Goal: Transaction & Acquisition: Purchase product/service

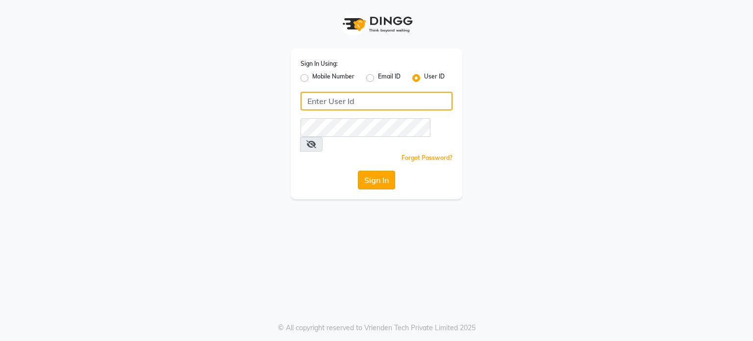
type input "tanishqa2003"
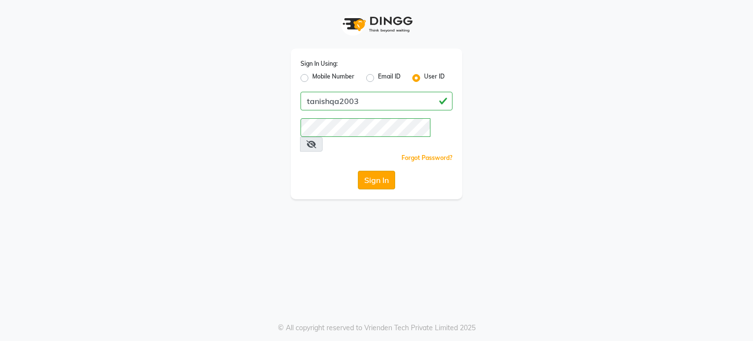
click at [367, 171] on button "Sign In" at bounding box center [376, 180] width 37 height 19
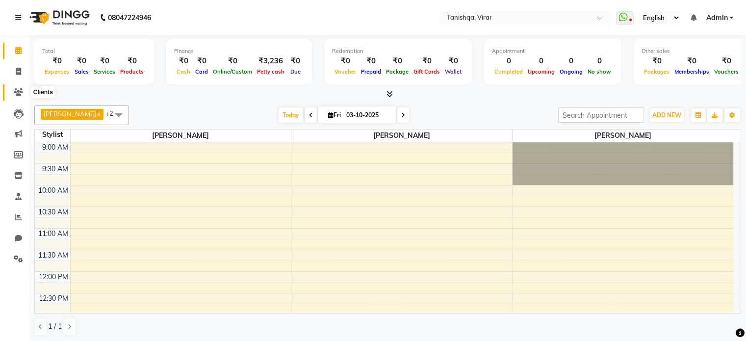
click at [18, 90] on icon at bounding box center [18, 91] width 9 height 7
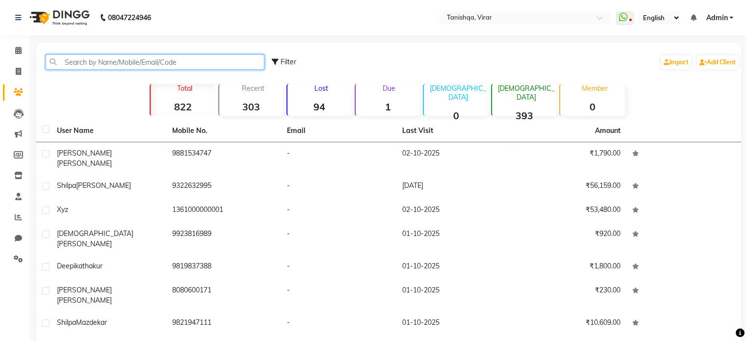
click at [67, 60] on input "text" at bounding box center [155, 61] width 219 height 15
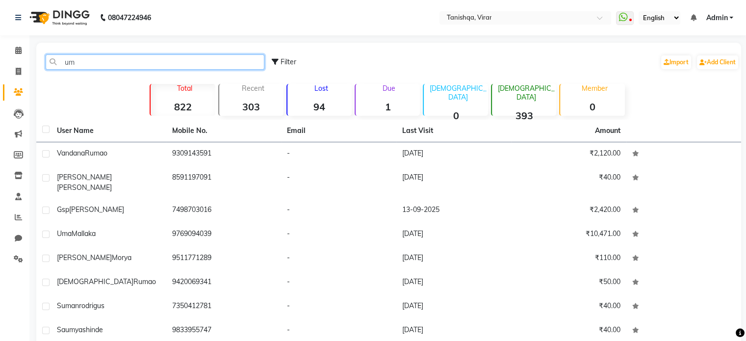
type input "uma"
click at [92, 57] on input "uma" at bounding box center [155, 61] width 219 height 15
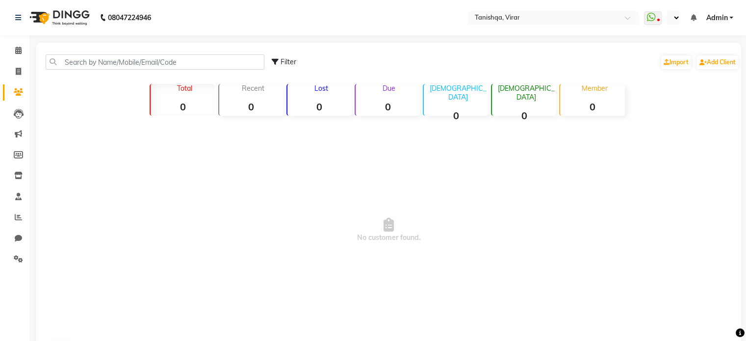
select select "en"
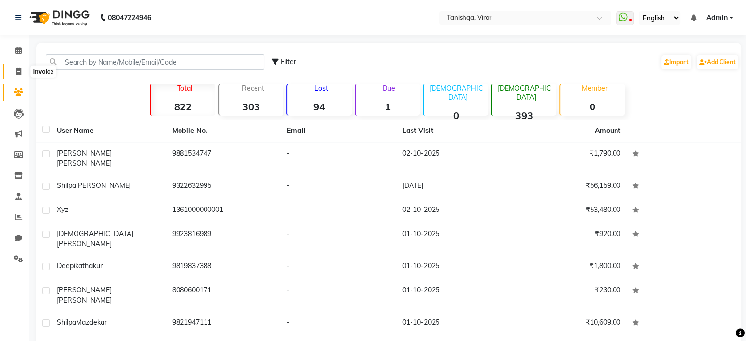
click at [17, 74] on icon at bounding box center [18, 71] width 5 height 7
select select "8149"
select select "service"
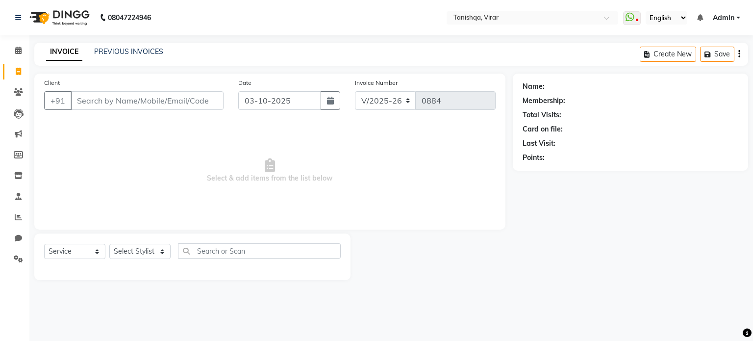
click at [90, 99] on input "Client" at bounding box center [147, 100] width 153 height 19
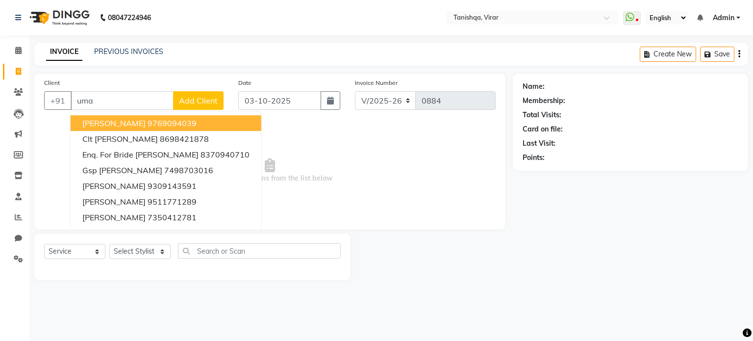
click at [173, 126] on ngb-highlight "9769094039" at bounding box center [172, 123] width 49 height 10
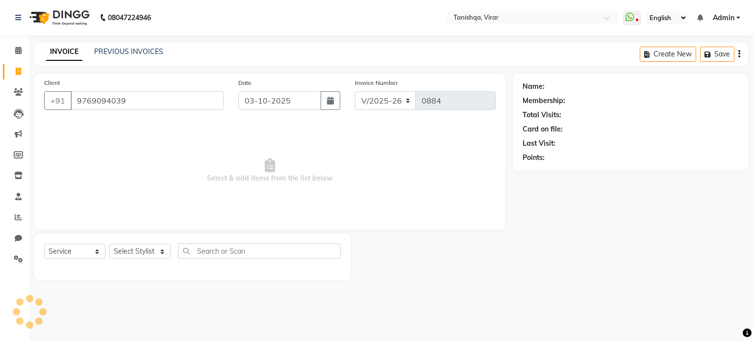
type input "9769094039"
select select "1: Object"
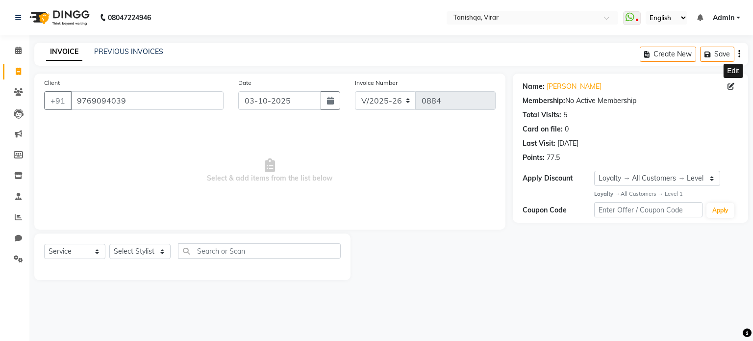
click at [731, 87] on icon at bounding box center [731, 86] width 7 height 7
select select "[DEMOGRAPHIC_DATA]"
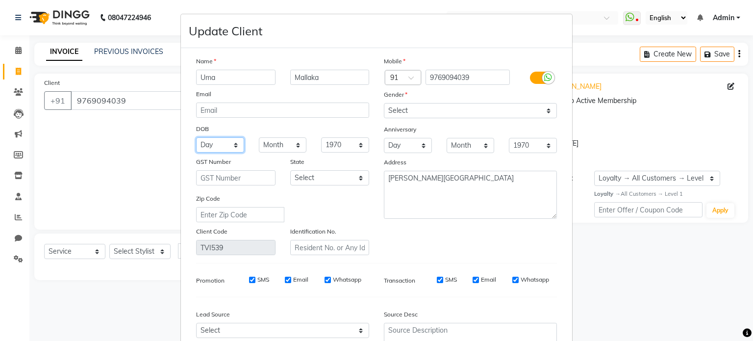
click at [202, 146] on select "Day 01 02 03 04 05 06 07 08 09 10 11 12 13 14 15 16 17 18 19 20 21 22 23 24 25 …" at bounding box center [220, 144] width 48 height 15
select select "05"
click at [196, 139] on select "Day 01 02 03 04 05 06 07 08 09 10 11 12 13 14 15 16 17 18 19 20 21 22 23 24 25 …" at bounding box center [220, 144] width 48 height 15
click at [265, 145] on select "Month January February March April May June July August September October Novem…" at bounding box center [283, 144] width 48 height 15
select select "12"
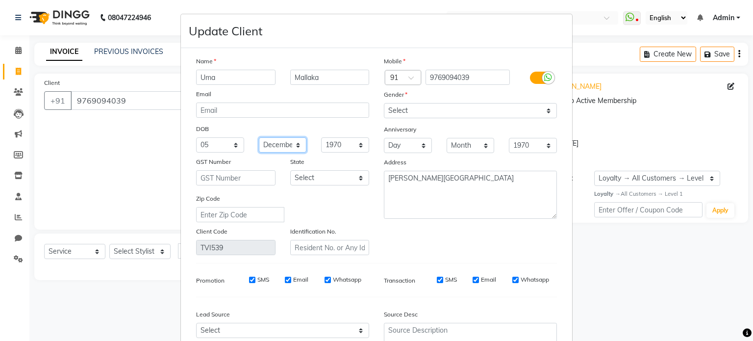
click at [259, 139] on select "Month January February March April May June July August September October Novem…" at bounding box center [283, 144] width 48 height 15
click at [342, 144] on select "1940 1941 1942 1943 1944 1945 1946 1947 1948 1949 1950 1951 1952 1953 1954 1955…" at bounding box center [345, 144] width 48 height 15
select select "1976"
click at [321, 139] on select "1940 1941 1942 1943 1944 1945 1946 1947 1948 1949 1950 1951 1952 1953 1954 1955…" at bounding box center [345, 144] width 48 height 15
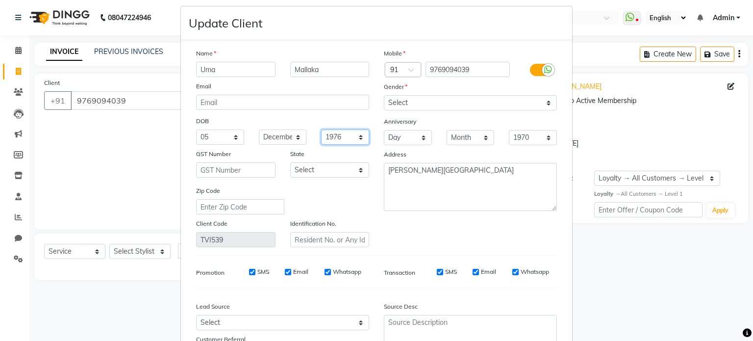
scroll to position [8, 0]
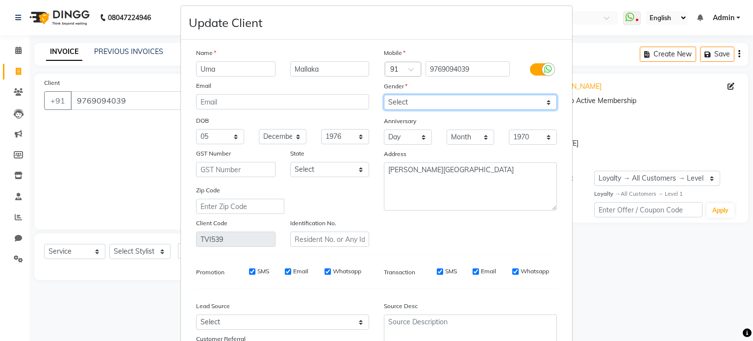
click at [425, 102] on select "Select [DEMOGRAPHIC_DATA] [DEMOGRAPHIC_DATA] Other Prefer Not To Say" at bounding box center [470, 102] width 173 height 15
click at [384, 95] on select "Select [DEMOGRAPHIC_DATA] [DEMOGRAPHIC_DATA] Other Prefer Not To Say" at bounding box center [470, 102] width 173 height 15
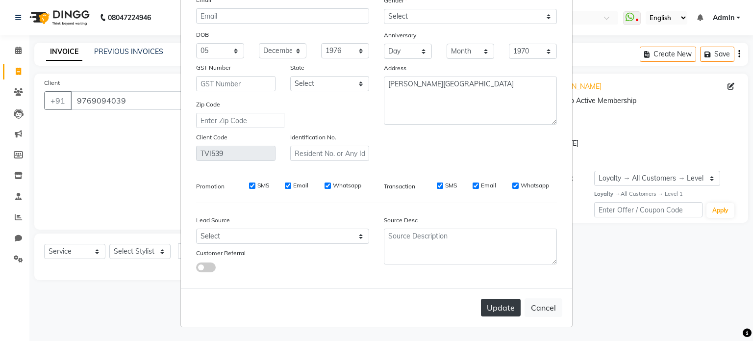
click at [505, 309] on button "Update" at bounding box center [501, 308] width 40 height 18
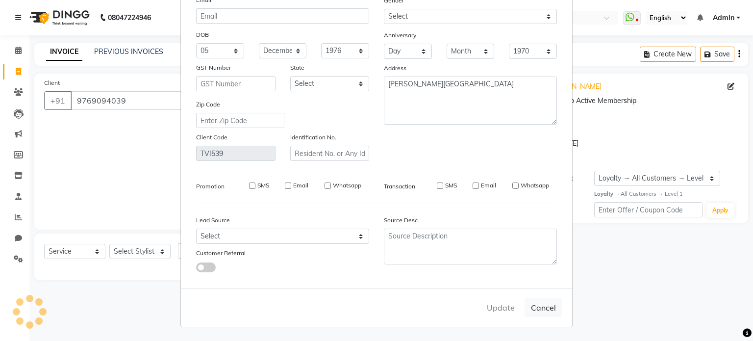
select select
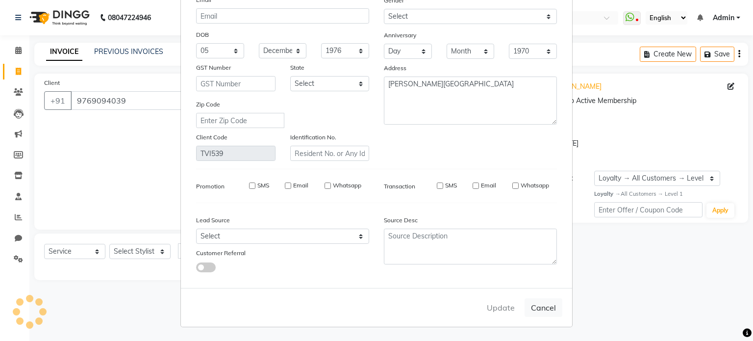
select select
checkbox input "false"
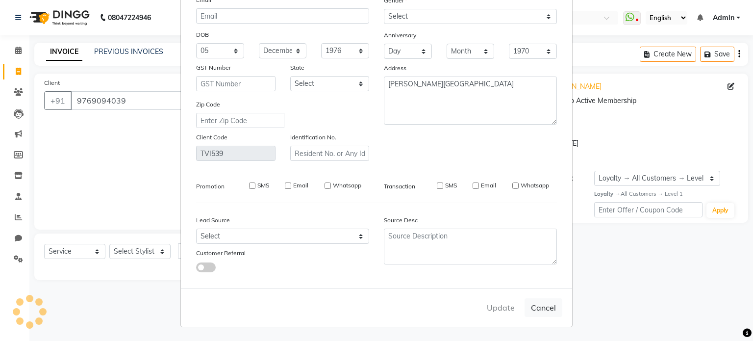
checkbox input "false"
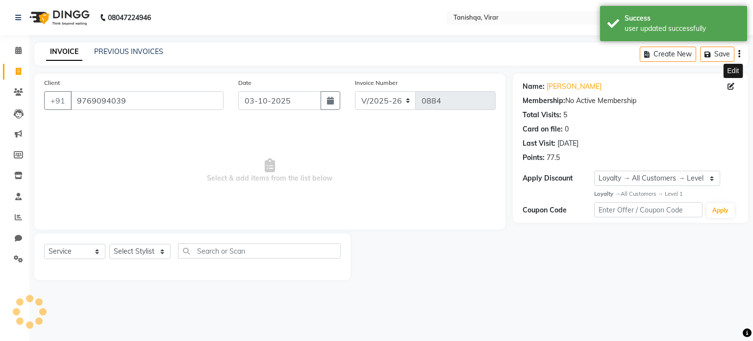
select select "1: Object"
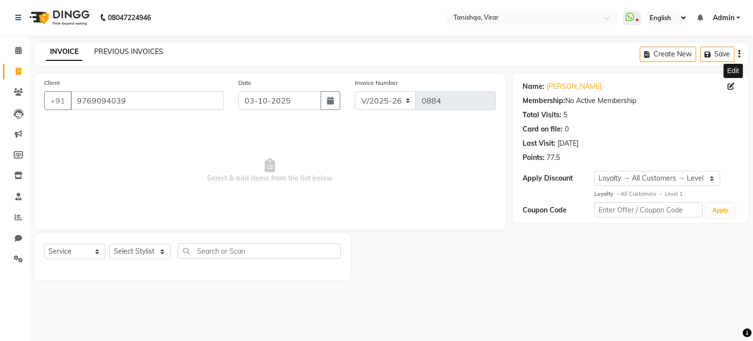
click at [120, 52] on link "PREVIOUS INVOICES" at bounding box center [128, 51] width 69 height 9
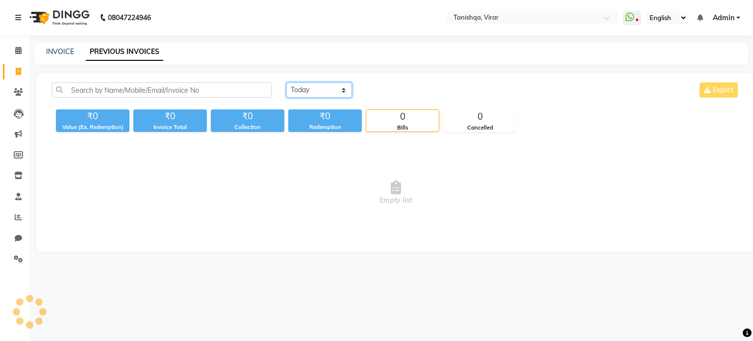
click at [309, 90] on select "[DATE] [DATE] Custom Range" at bounding box center [319, 89] width 66 height 15
select select "[DATE]"
click at [286, 82] on select "[DATE] [DATE] Custom Range" at bounding box center [319, 89] width 66 height 15
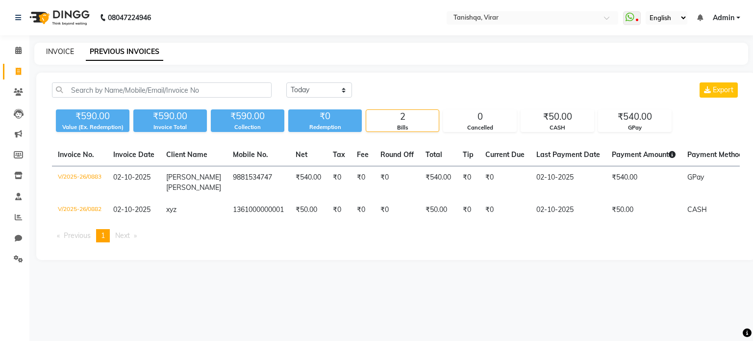
click at [59, 47] on link "INVOICE" at bounding box center [60, 51] width 28 height 9
select select "service"
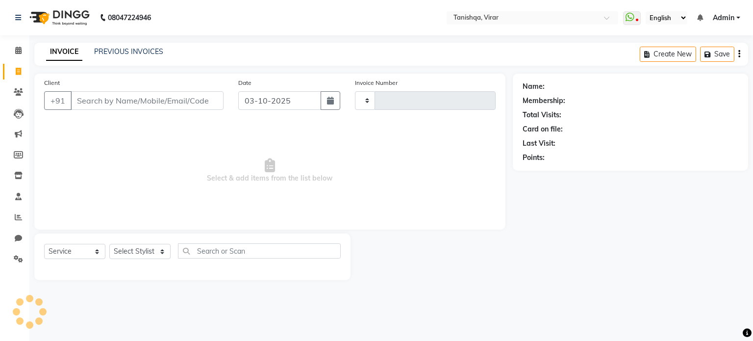
type input "0884"
select select "8149"
click at [88, 96] on input "Client" at bounding box center [147, 100] width 153 height 19
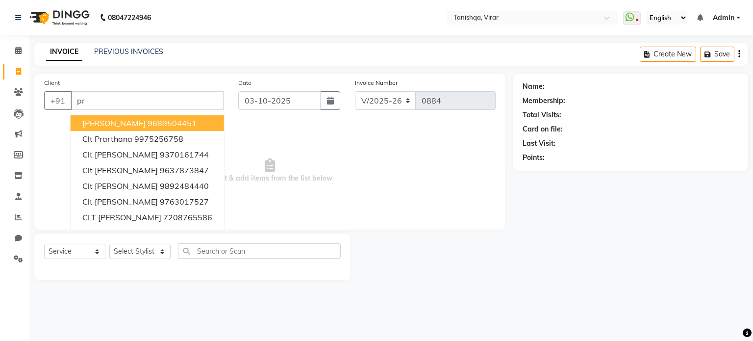
type input "p"
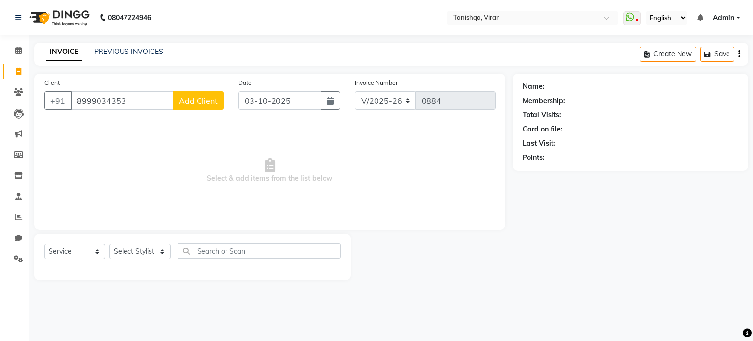
type input "8999034353"
click at [192, 105] on span "Add Client" at bounding box center [198, 101] width 39 height 10
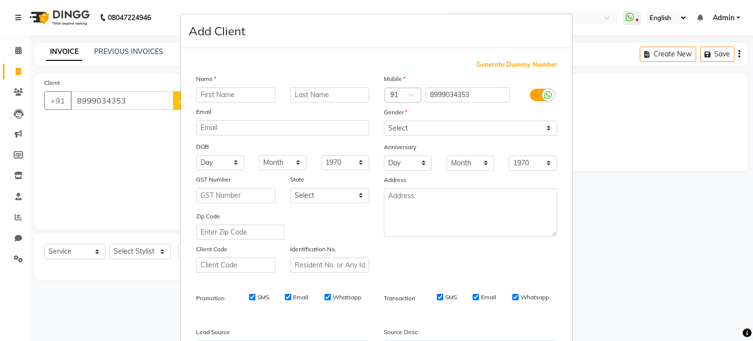
click at [233, 101] on input "text" at bounding box center [235, 94] width 79 height 15
type input "Prachi"
click at [310, 99] on input "text" at bounding box center [329, 94] width 79 height 15
type input "Shinde"
click at [204, 163] on select "Day 01 02 03 04 05 06 07 08 09 10 11 12 13 14 15 16 17 18 19 20 21 22 23 24 25 …" at bounding box center [220, 162] width 48 height 15
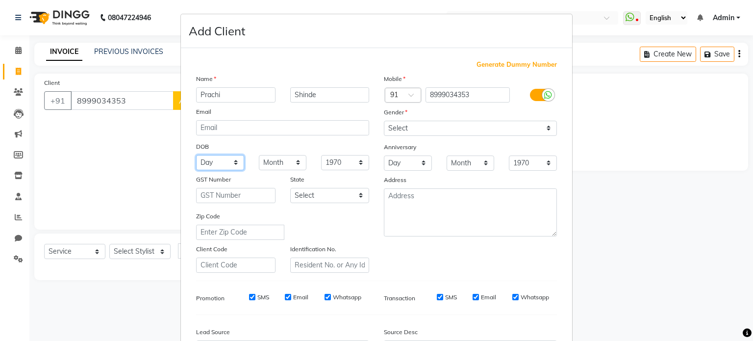
select select "25"
click at [196, 156] on select "Day 01 02 03 04 05 06 07 08 09 10 11 12 13 14 15 16 17 18 19 20 21 22 23 24 25 …" at bounding box center [220, 162] width 48 height 15
click at [266, 163] on select "Month January February March April May June July August September October Novem…" at bounding box center [283, 162] width 48 height 15
select select "09"
click at [259, 156] on select "Month January February March April May June July August September October Novem…" at bounding box center [283, 162] width 48 height 15
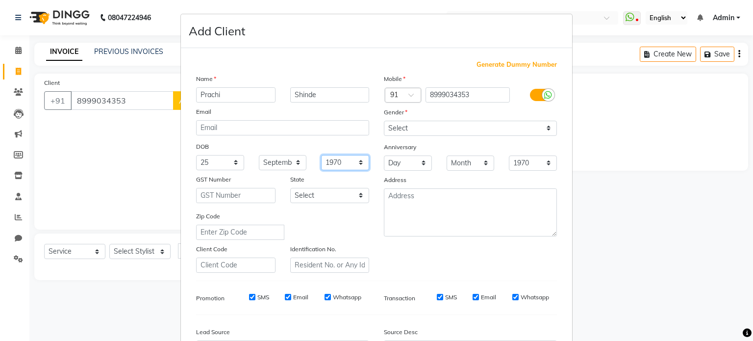
click at [341, 161] on select "1940 1941 1942 1943 1944 1945 1946 1947 1948 1949 1950 1951 1952 1953 1954 1955…" at bounding box center [345, 162] width 48 height 15
select select "1997"
click at [321, 156] on select "1940 1941 1942 1943 1944 1945 1946 1947 1948 1949 1950 1951 1952 1953 1954 1955…" at bounding box center [345, 162] width 48 height 15
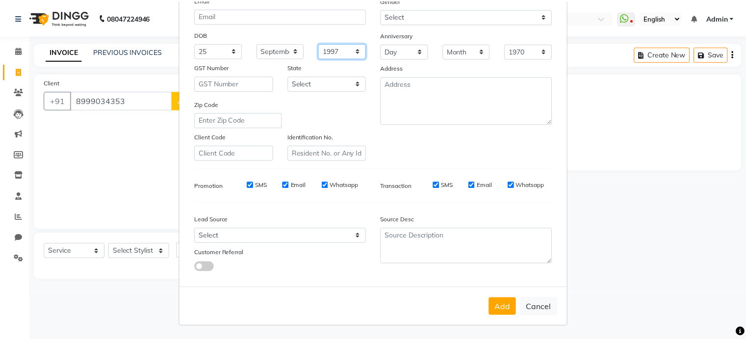
scroll to position [116, 0]
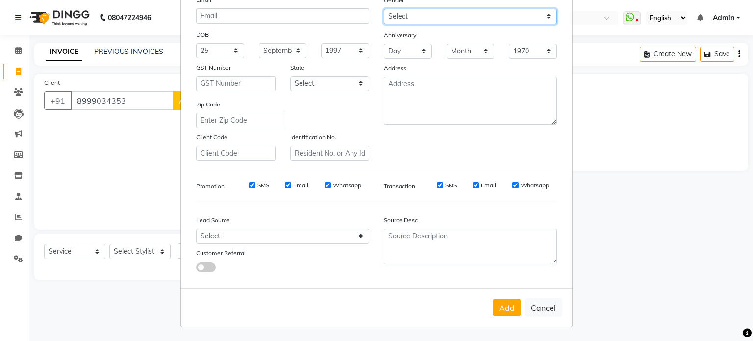
click at [405, 12] on select "Select [DEMOGRAPHIC_DATA] [DEMOGRAPHIC_DATA] Other Prefer Not To Say" at bounding box center [470, 16] width 173 height 15
select select "[DEMOGRAPHIC_DATA]"
click at [384, 9] on select "Select [DEMOGRAPHIC_DATA] [DEMOGRAPHIC_DATA] Other Prefer Not To Say" at bounding box center [470, 16] width 173 height 15
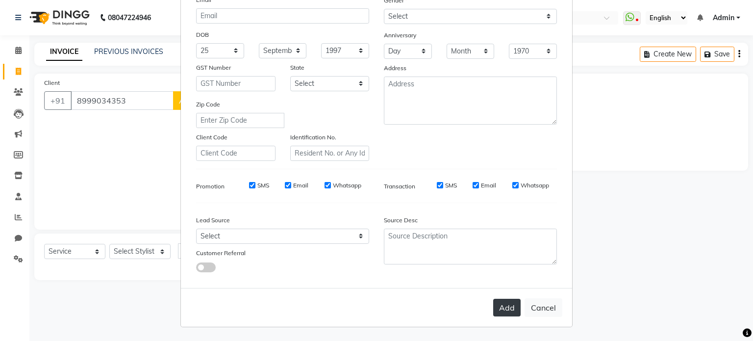
click at [504, 303] on button "Add" at bounding box center [506, 308] width 27 height 18
select select
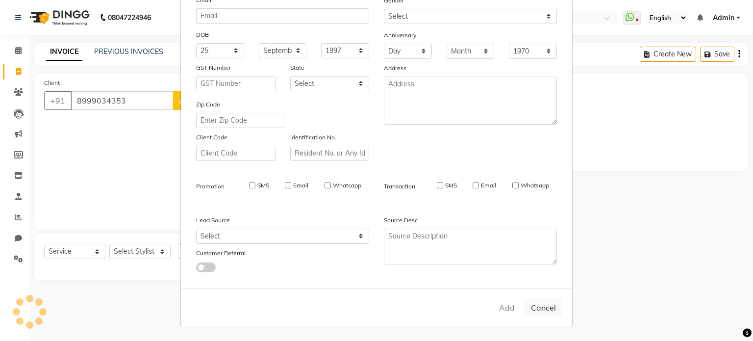
select select
checkbox input "false"
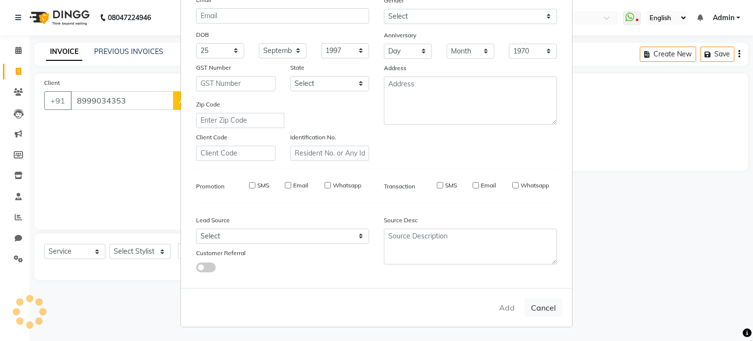
checkbox input "false"
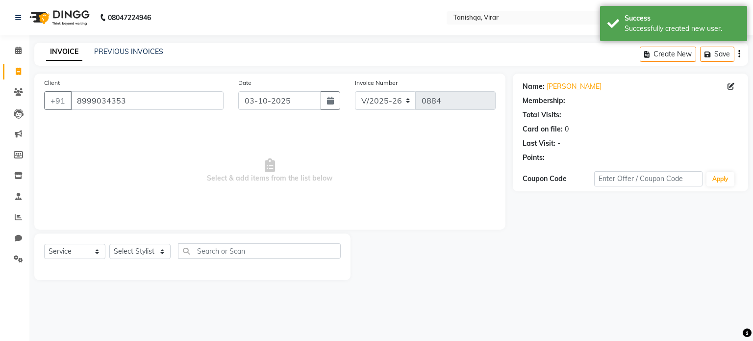
select select "1: Object"
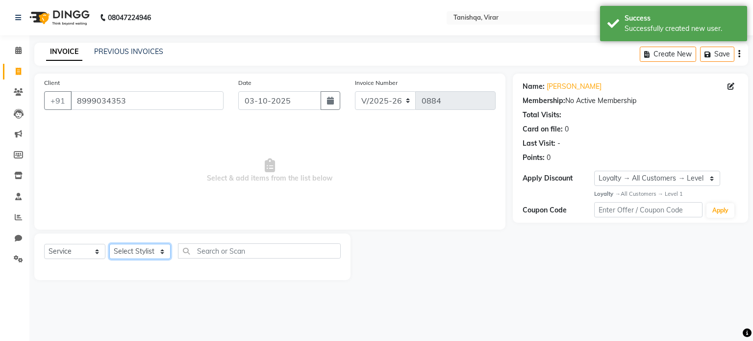
click at [136, 251] on select "Select Stylist [PERSON_NAME] [PERSON_NAME] [PERSON_NAME] [PERSON_NAME] [PERSON_…" at bounding box center [139, 251] width 61 height 15
select select "75950"
click at [109, 244] on select "Select Stylist [PERSON_NAME] [PERSON_NAME] [PERSON_NAME] [PERSON_NAME] [PERSON_…" at bounding box center [139, 251] width 61 height 15
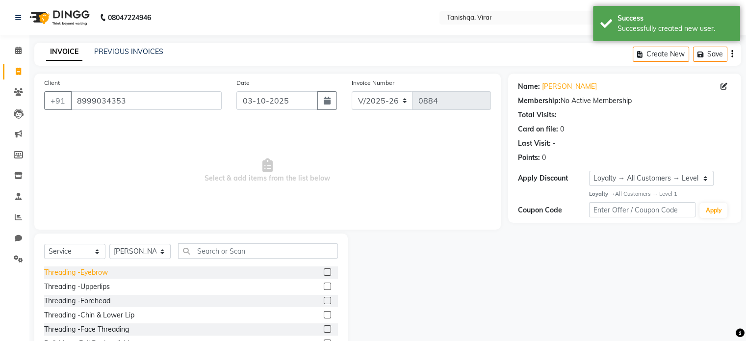
click at [98, 271] on div "Threading -Eyebrow" at bounding box center [76, 272] width 64 height 10
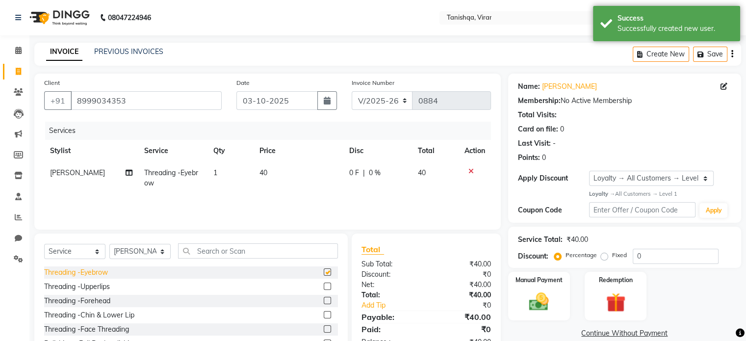
checkbox input "false"
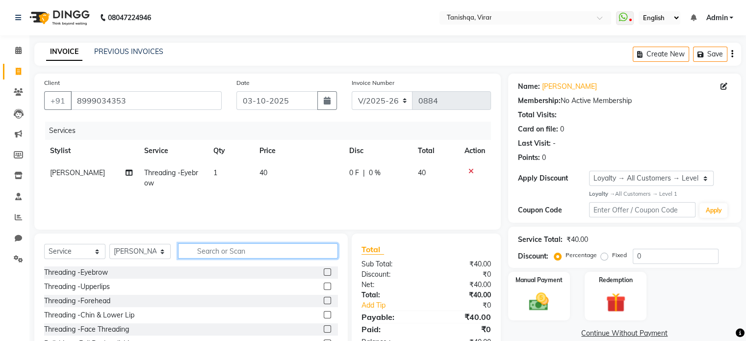
click at [224, 248] on input "text" at bounding box center [258, 250] width 160 height 15
type input "clea"
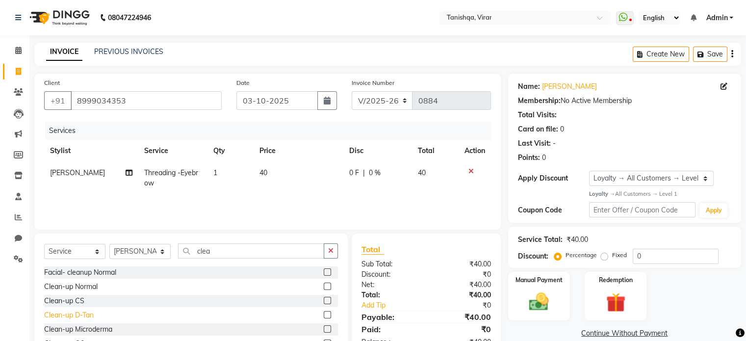
click at [64, 315] on div "Clean-up D-Tan" at bounding box center [69, 315] width 50 height 10
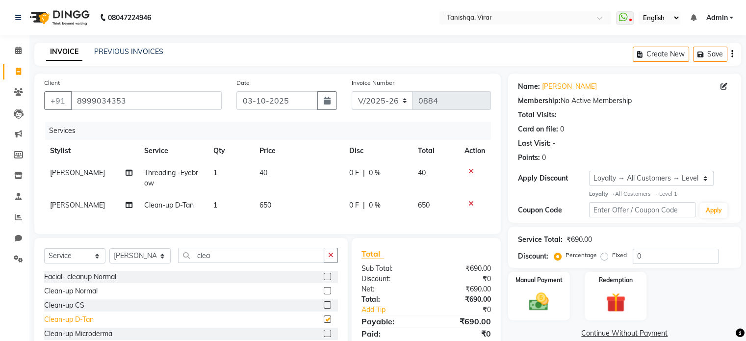
checkbox input "false"
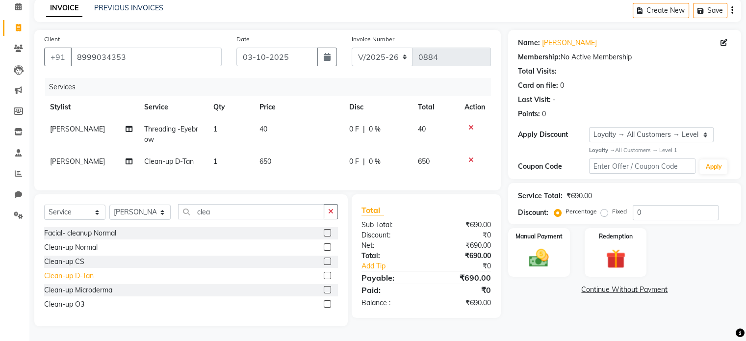
scroll to position [51, 0]
click at [266, 157] on span "650" at bounding box center [265, 161] width 12 height 9
select select "75950"
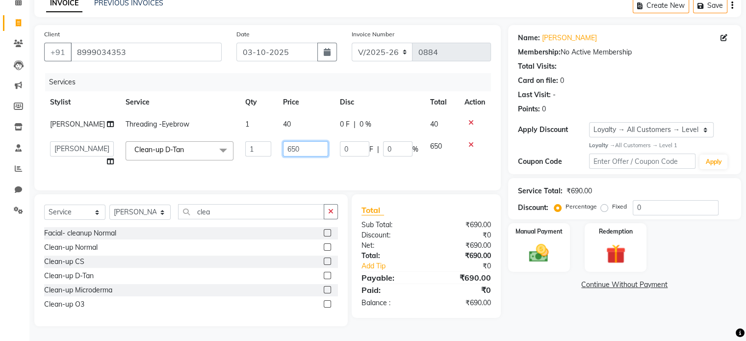
click at [283, 146] on input "650" at bounding box center [305, 148] width 45 height 15
type input "500"
click at [283, 146] on input "500" at bounding box center [305, 148] width 45 height 15
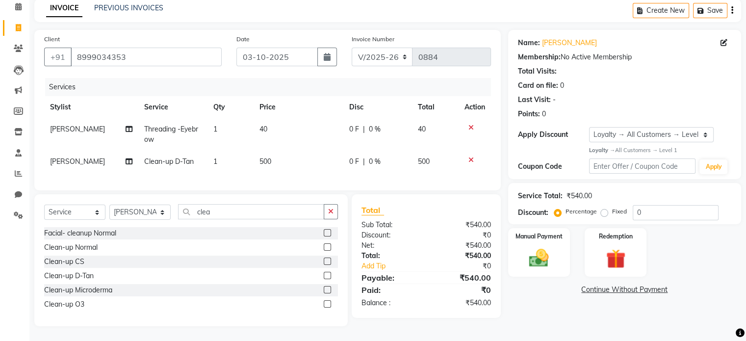
click at [539, 320] on div "Name: [PERSON_NAME] Membership: No Active Membership Total Visits: Card on file…" at bounding box center [628, 178] width 240 height 296
click at [532, 252] on img at bounding box center [538, 258] width 33 height 24
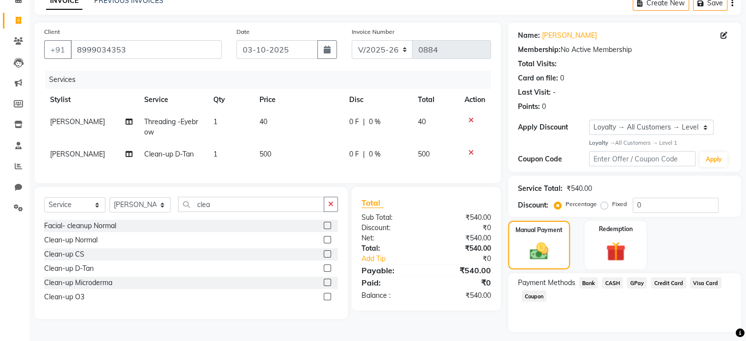
click at [635, 280] on span "GPay" at bounding box center [637, 282] width 20 height 11
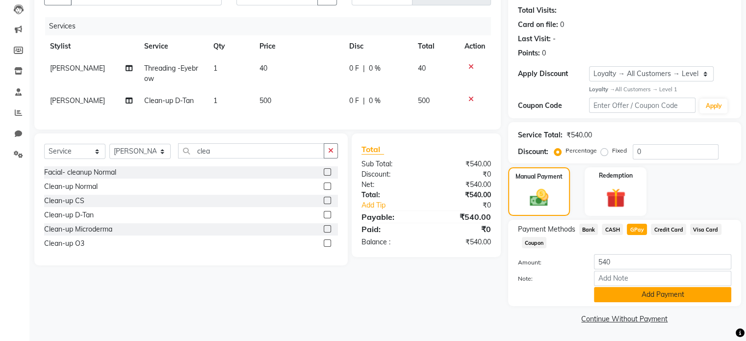
click at [642, 290] on button "Add Payment" at bounding box center [662, 294] width 137 height 15
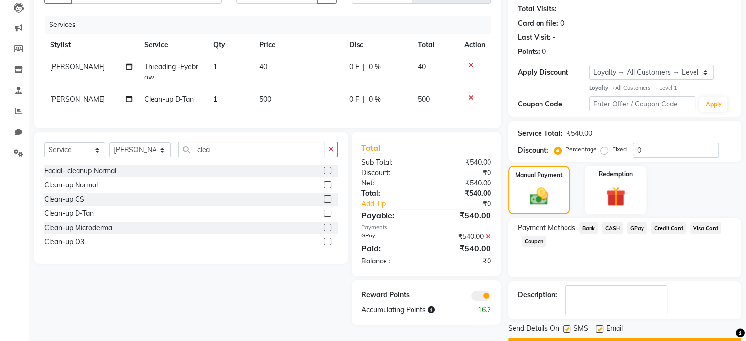
scroll to position [131, 0]
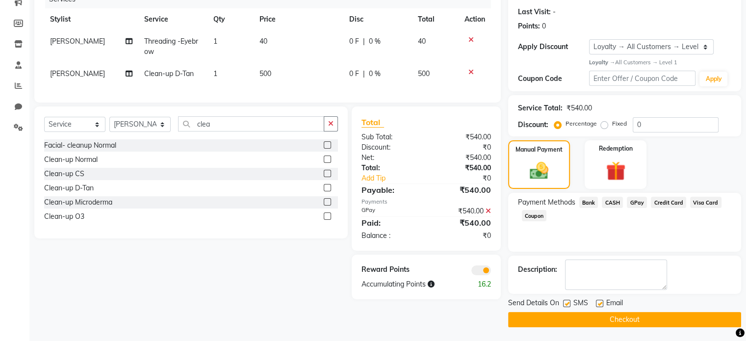
click at [625, 316] on button "Checkout" at bounding box center [624, 319] width 233 height 15
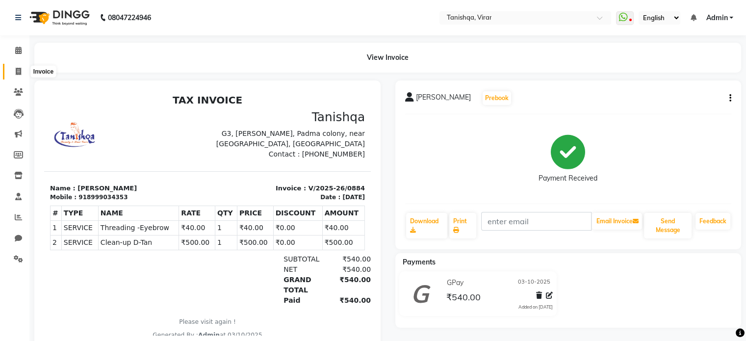
click at [17, 68] on icon at bounding box center [18, 71] width 5 height 7
select select "service"
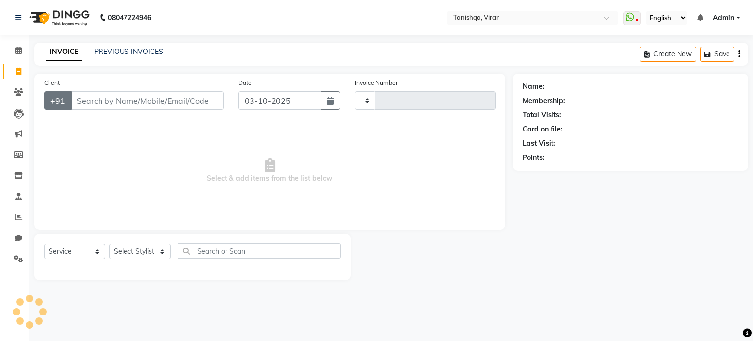
type input "0885"
select select "8149"
click at [84, 95] on input "Client" at bounding box center [147, 100] width 153 height 19
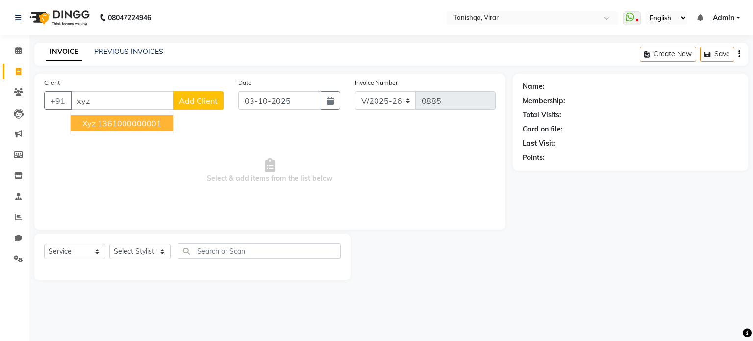
click at [98, 121] on ngb-highlight "1361000000001" at bounding box center [130, 123] width 64 height 10
type input "1361000000001"
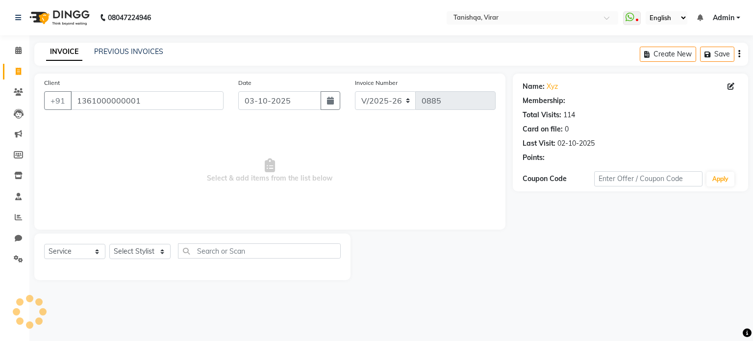
select select "1: Object"
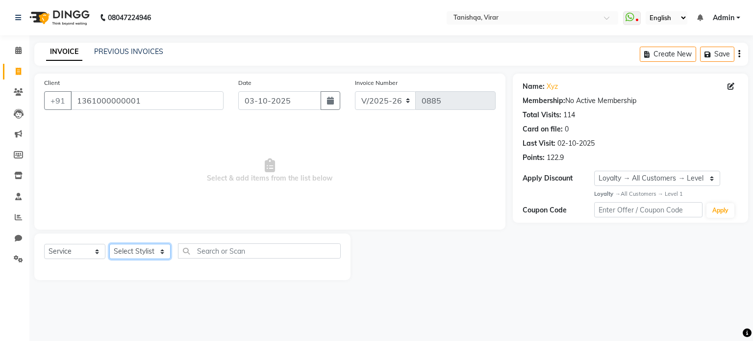
click at [137, 251] on select "Select Stylist [PERSON_NAME] [PERSON_NAME] [PERSON_NAME] [PERSON_NAME] [PERSON_…" at bounding box center [139, 251] width 61 height 15
select select "75949"
click at [109, 244] on select "Select Stylist [PERSON_NAME] [PERSON_NAME] [PERSON_NAME] [PERSON_NAME] [PERSON_…" at bounding box center [139, 251] width 61 height 15
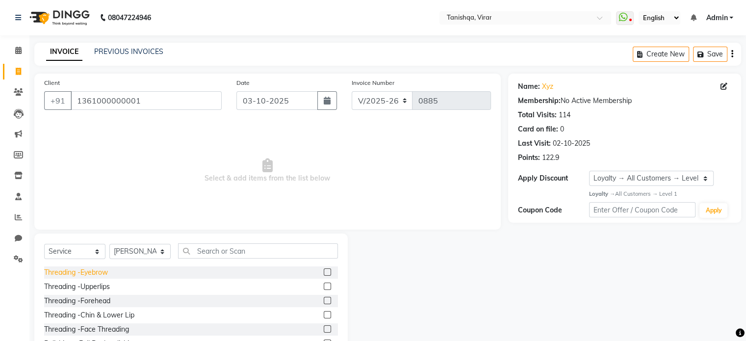
click at [68, 275] on div "Threading -Eyebrow" at bounding box center [76, 272] width 64 height 10
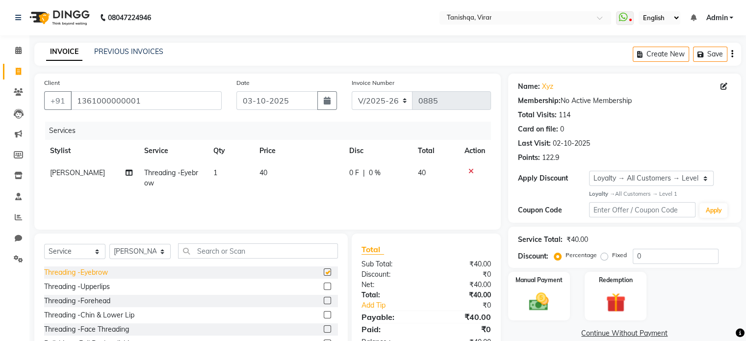
checkbox input "false"
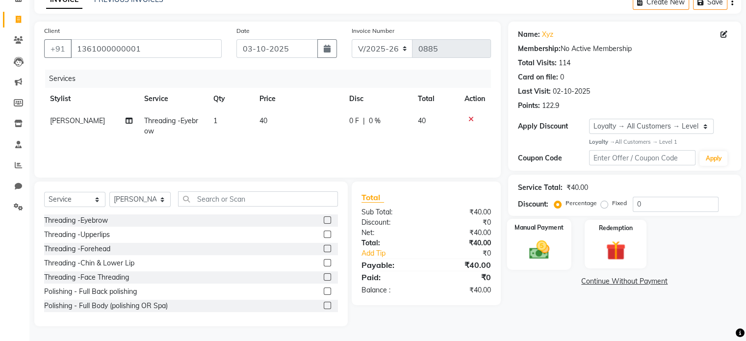
click at [537, 251] on img at bounding box center [538, 250] width 33 height 24
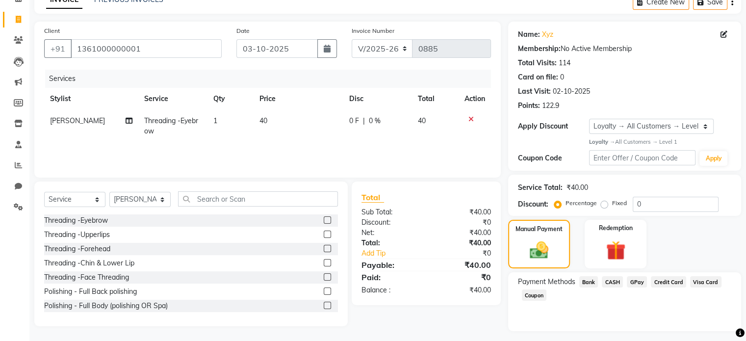
click at [609, 280] on span "CASH" at bounding box center [612, 281] width 21 height 11
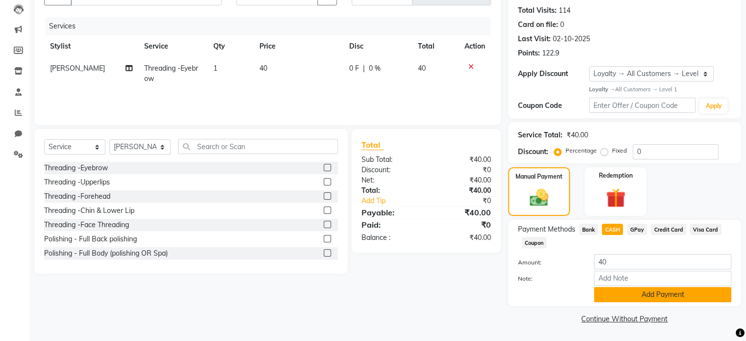
click at [653, 297] on button "Add Payment" at bounding box center [662, 294] width 137 height 15
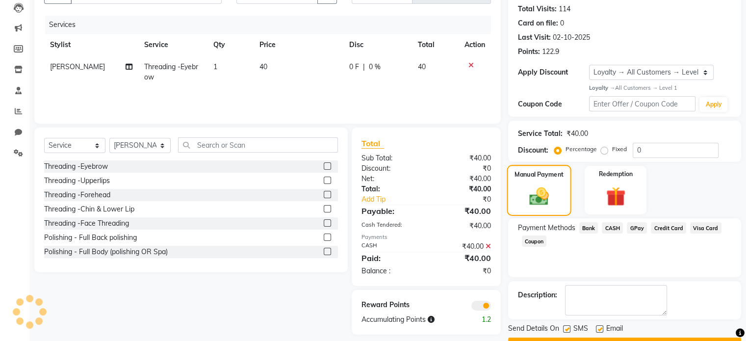
scroll to position [131, 0]
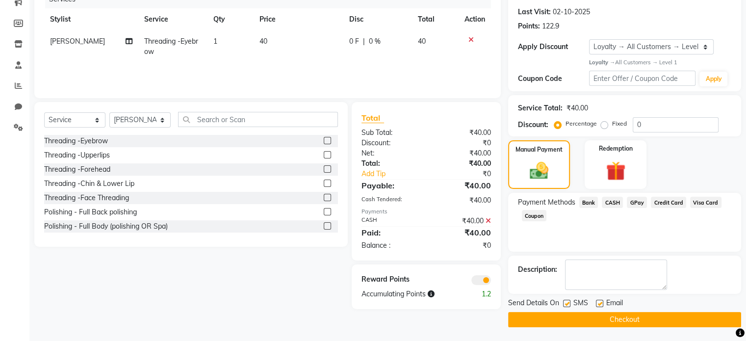
click at [596, 314] on button "Checkout" at bounding box center [624, 319] width 233 height 15
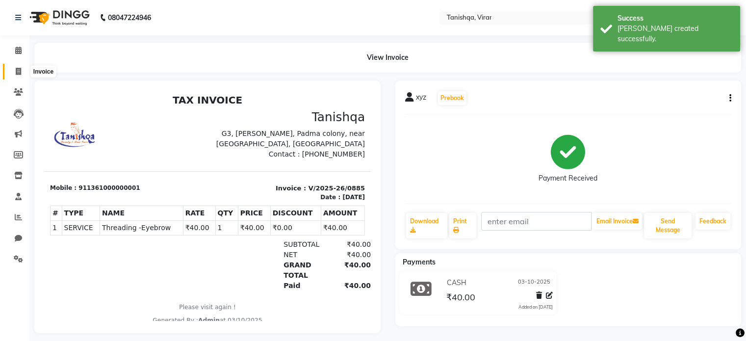
click at [12, 70] on span at bounding box center [18, 71] width 17 height 11
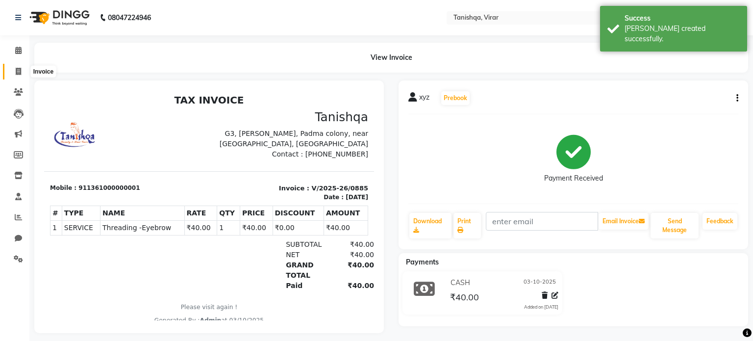
select select "service"
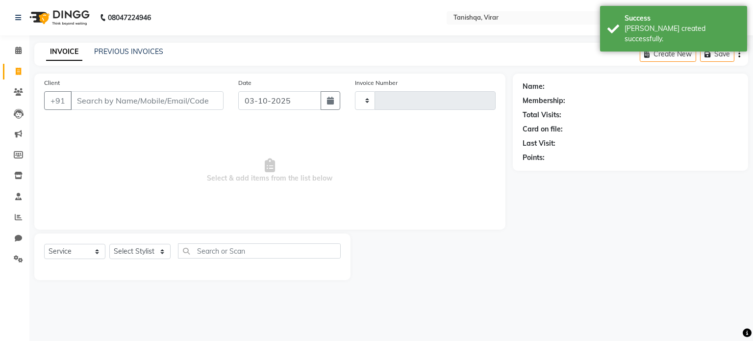
type input "0886"
select select "8149"
